Goal: Navigation & Orientation: Go to known website

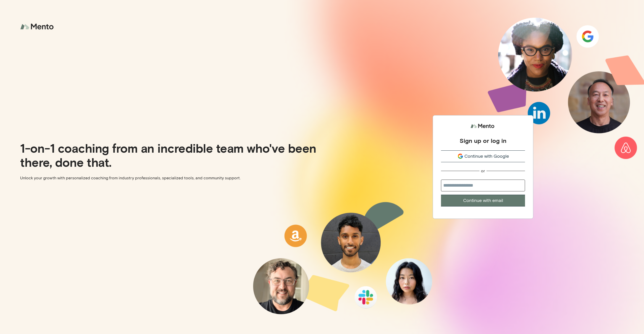
click at [495, 156] on span "Continue with Google" at bounding box center [486, 156] width 45 height 7
